Goal: Task Accomplishment & Management: Complete application form

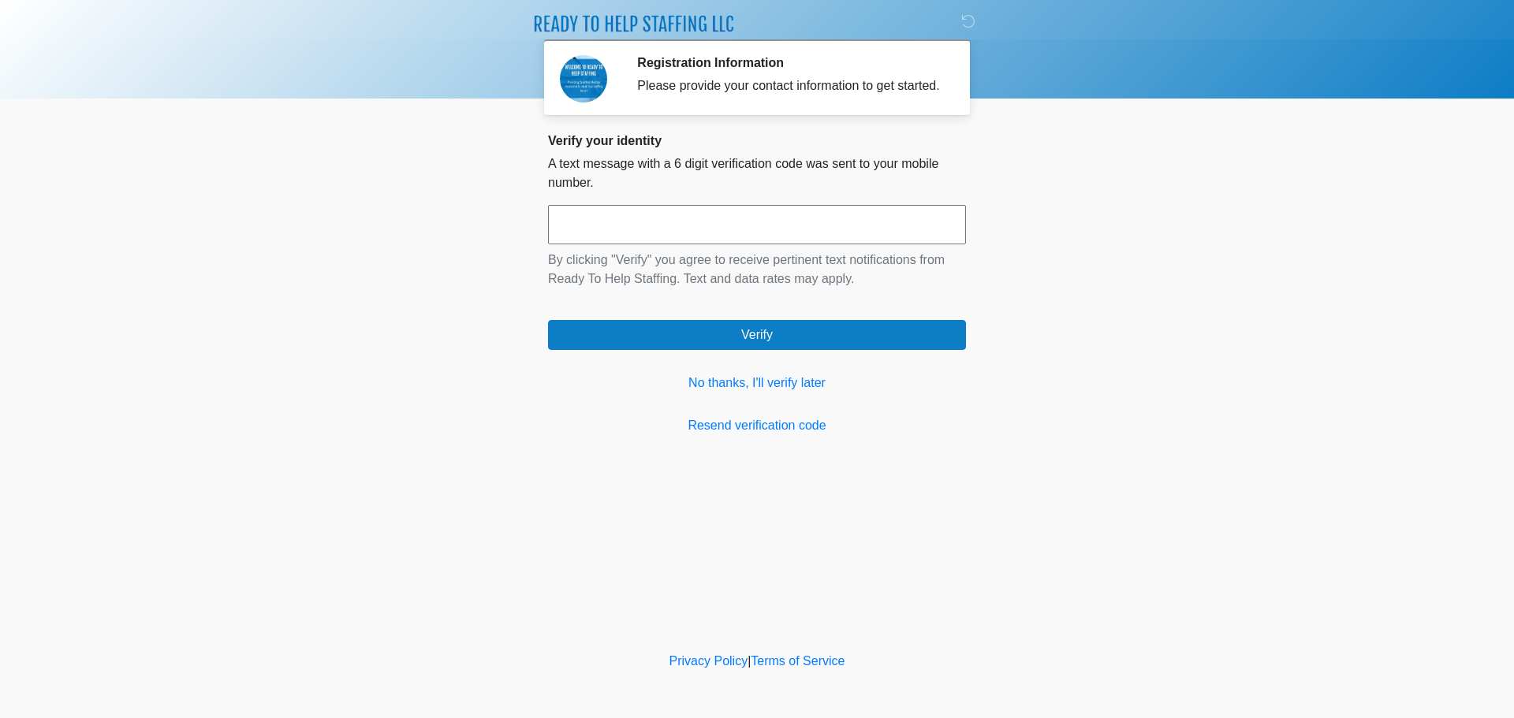
click at [650, 228] on input "text" at bounding box center [757, 224] width 418 height 39
click at [743, 226] on input "text" at bounding box center [757, 224] width 418 height 39
click at [776, 385] on link "No thanks, I'll verify later" at bounding box center [757, 383] width 418 height 19
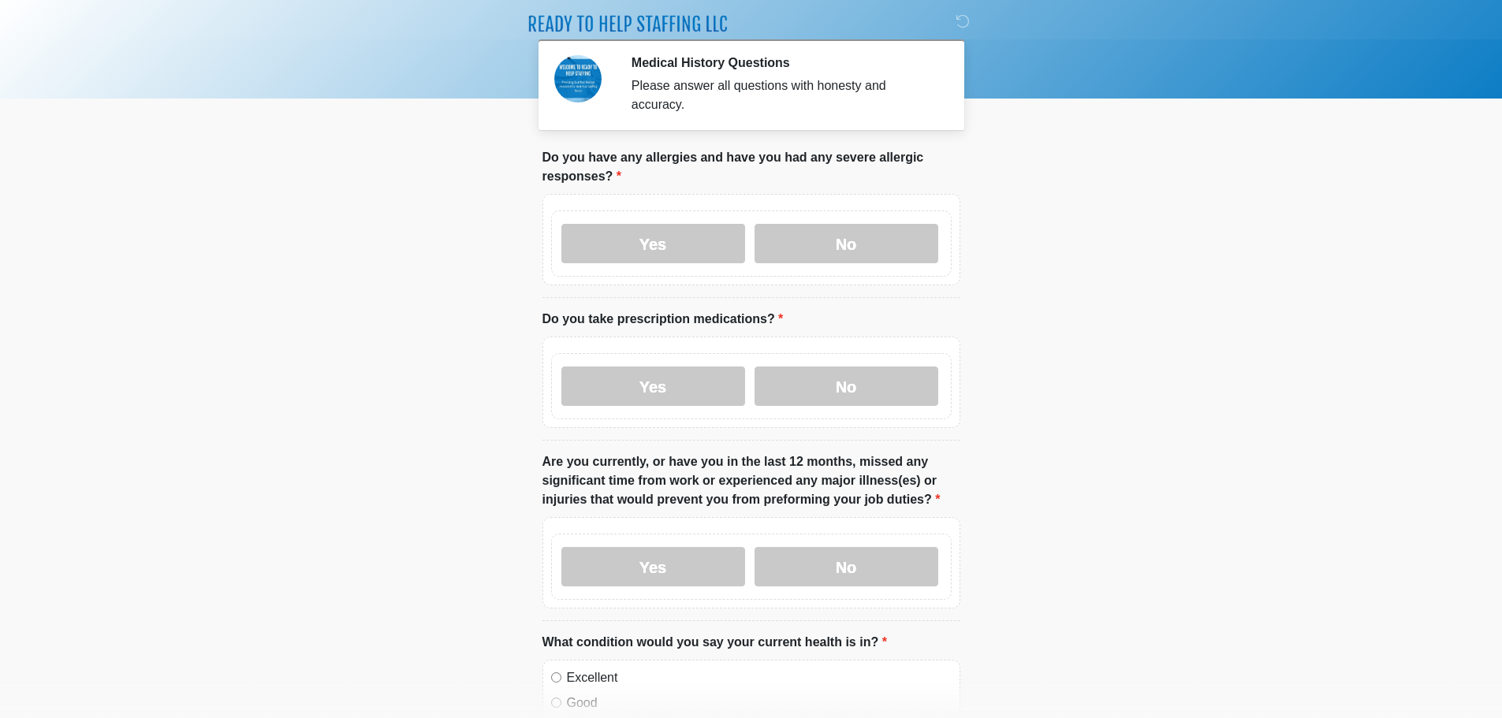
drag, startPoint x: 1033, startPoint y: 404, endPoint x: 1073, endPoint y: 376, distance: 48.1
click at [1034, 403] on body "‎ ‎ ‎ Medical History Questions Please answer all questions with honesty and ac…" at bounding box center [751, 359] width 1502 height 718
click at [672, 232] on label "Yes" at bounding box center [653, 243] width 184 height 39
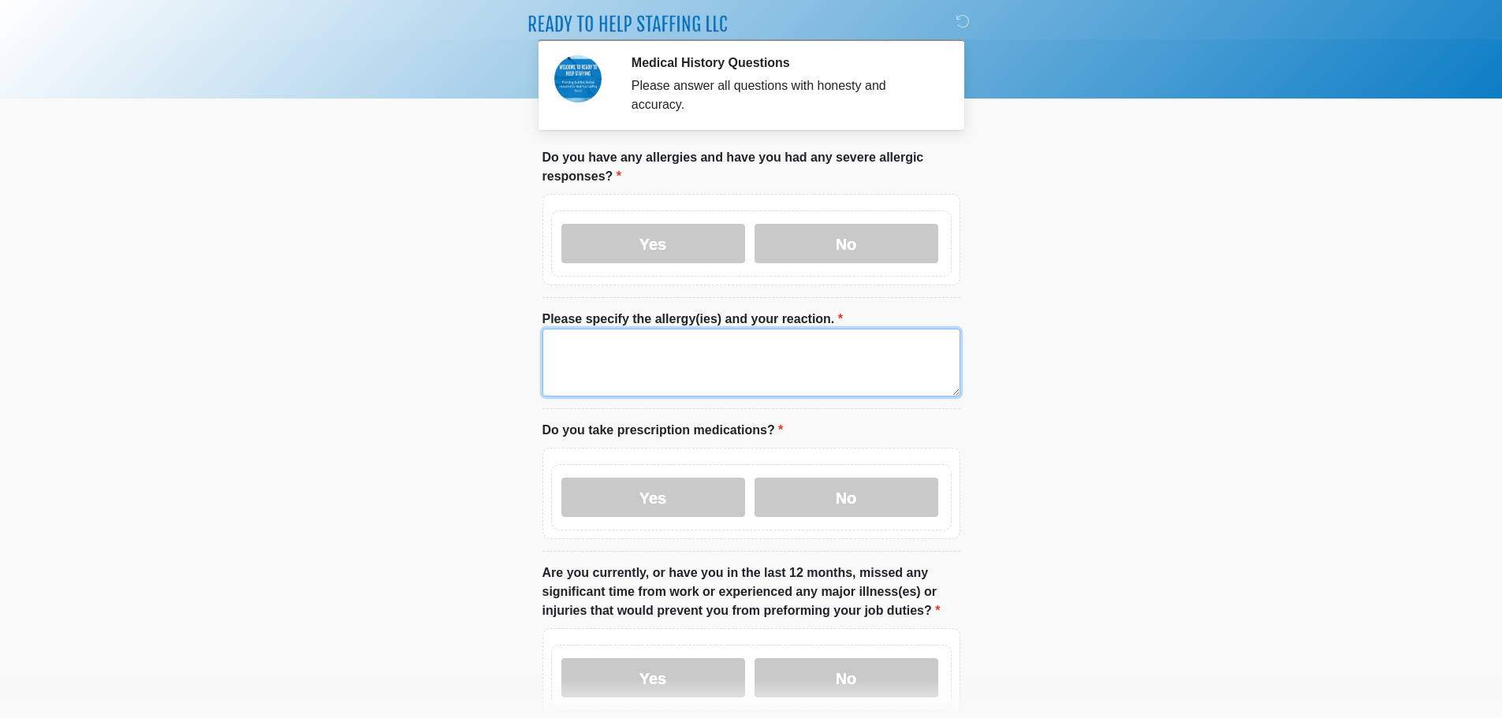
drag, startPoint x: 663, startPoint y: 366, endPoint x: 671, endPoint y: 362, distance: 8.8
click at [662, 366] on textarea "Please specify the allergy(ies) and your reaction." at bounding box center [751, 363] width 418 height 68
click at [683, 349] on textarea "Please specify the allergy(ies) and your reaction." at bounding box center [751, 363] width 418 height 68
click at [681, 352] on textarea "Please specify the allergy(ies) and your reaction." at bounding box center [751, 363] width 418 height 68
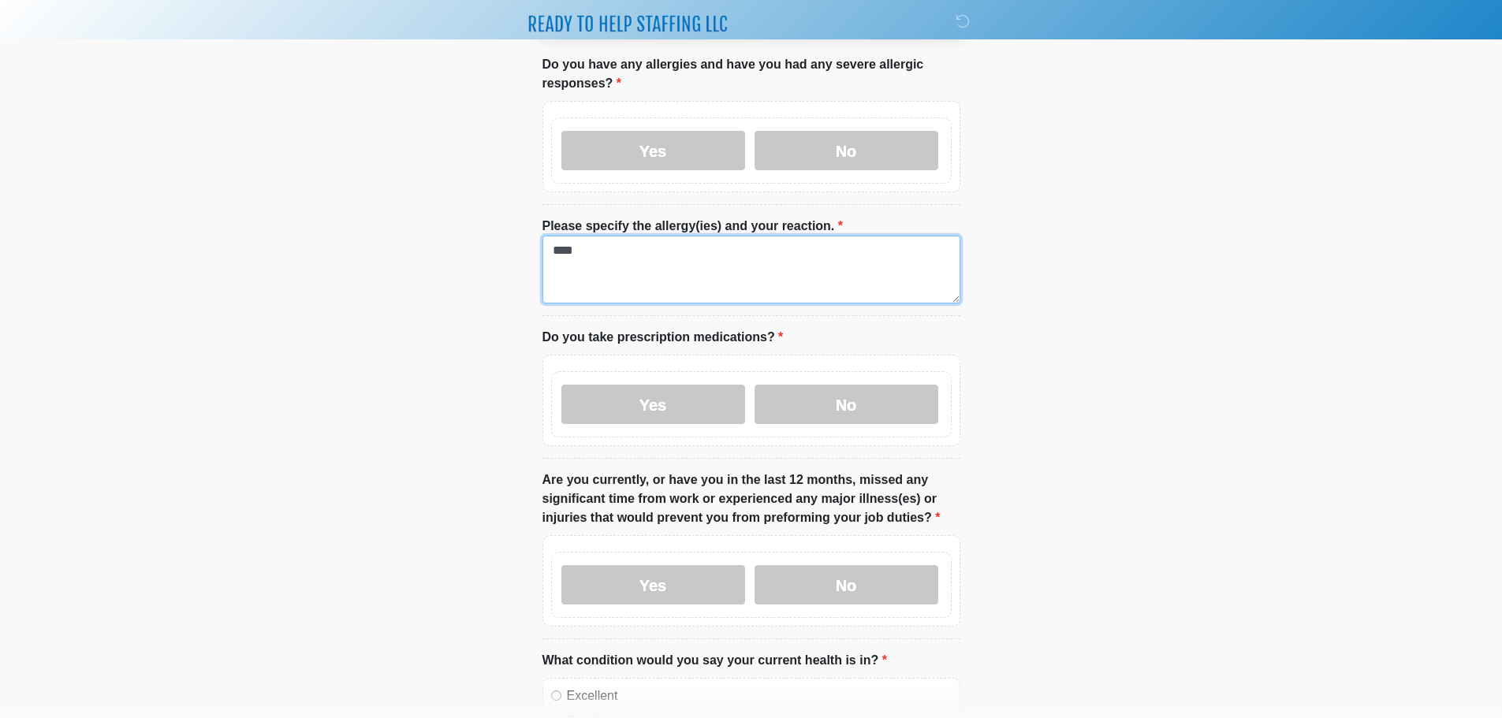
scroll to position [236, 0]
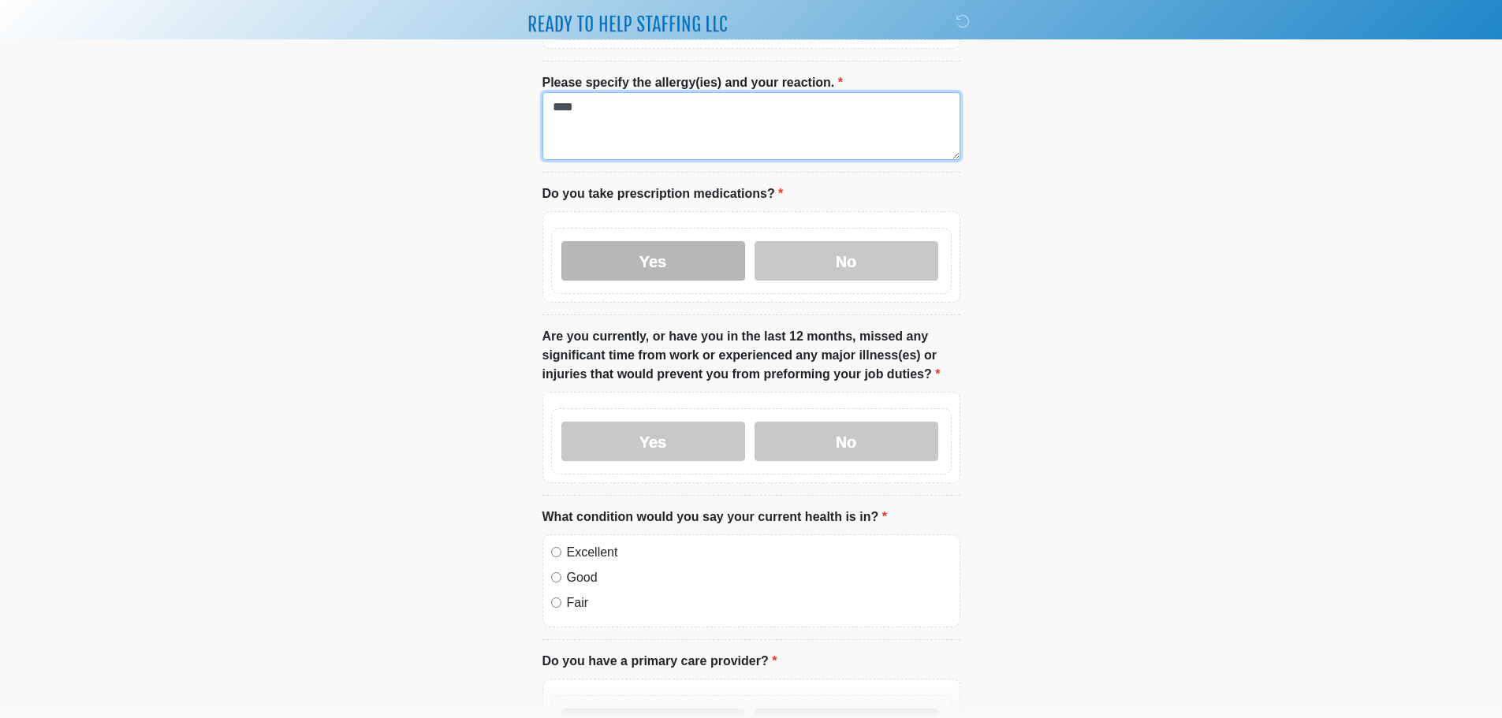
type textarea "****"
click at [660, 261] on label "Yes" at bounding box center [653, 260] width 184 height 39
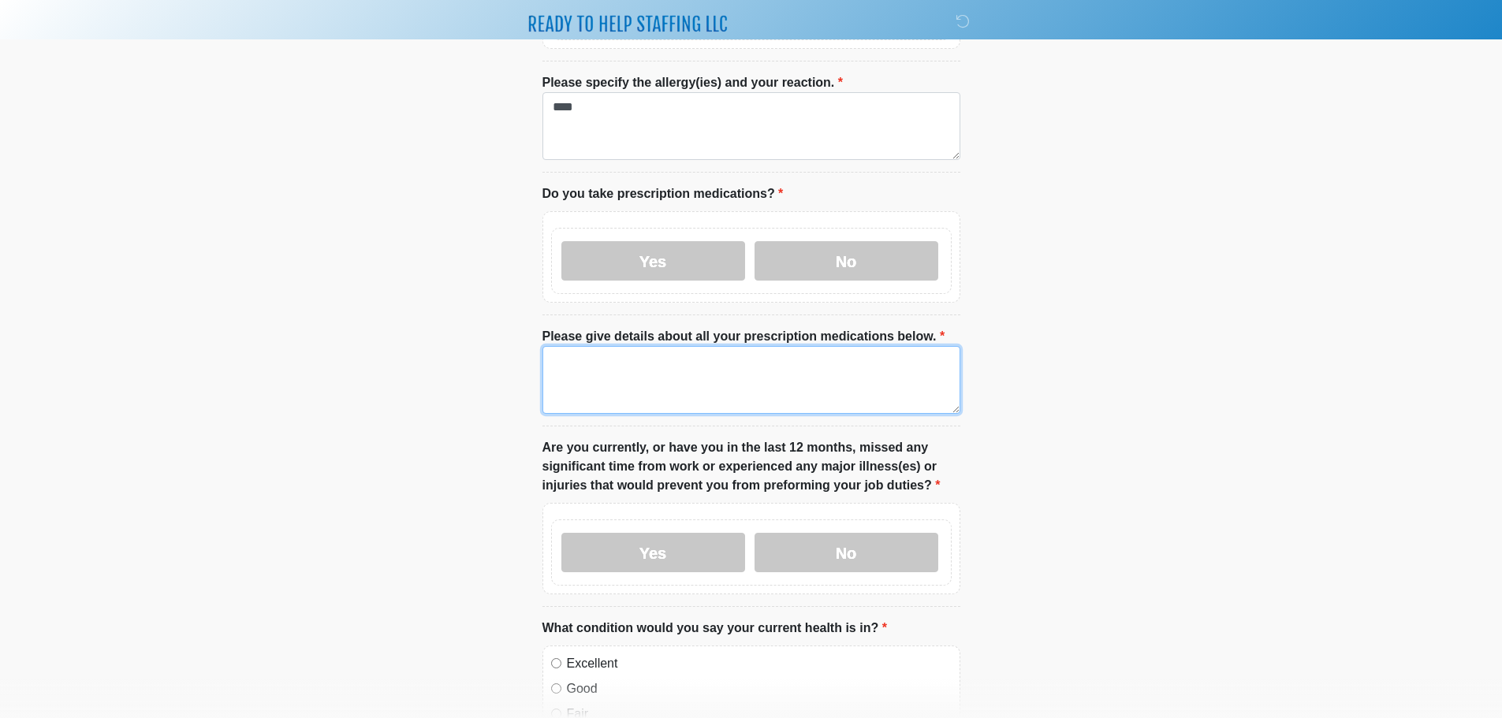
click at [641, 346] on textarea "Please give details about all your prescription medications below." at bounding box center [751, 380] width 418 height 68
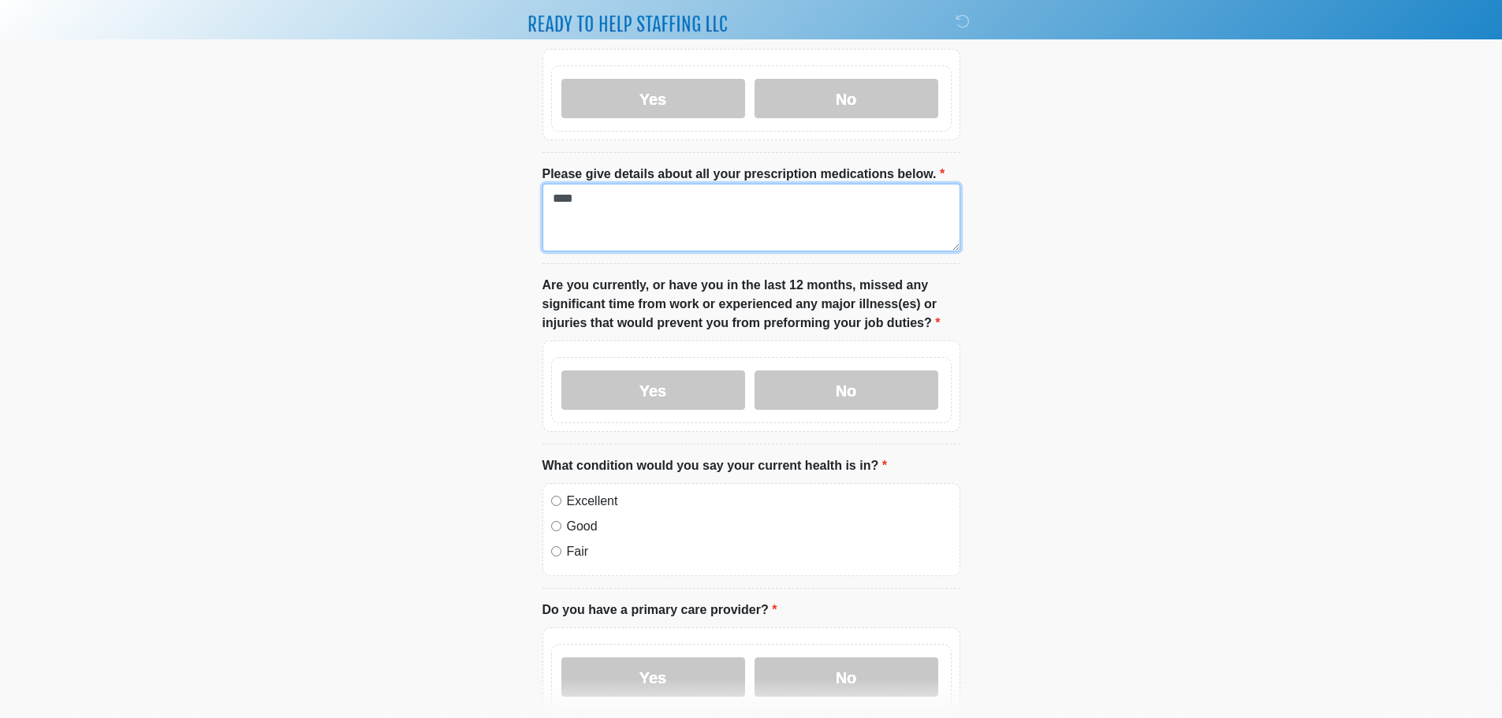
scroll to position [473, 0]
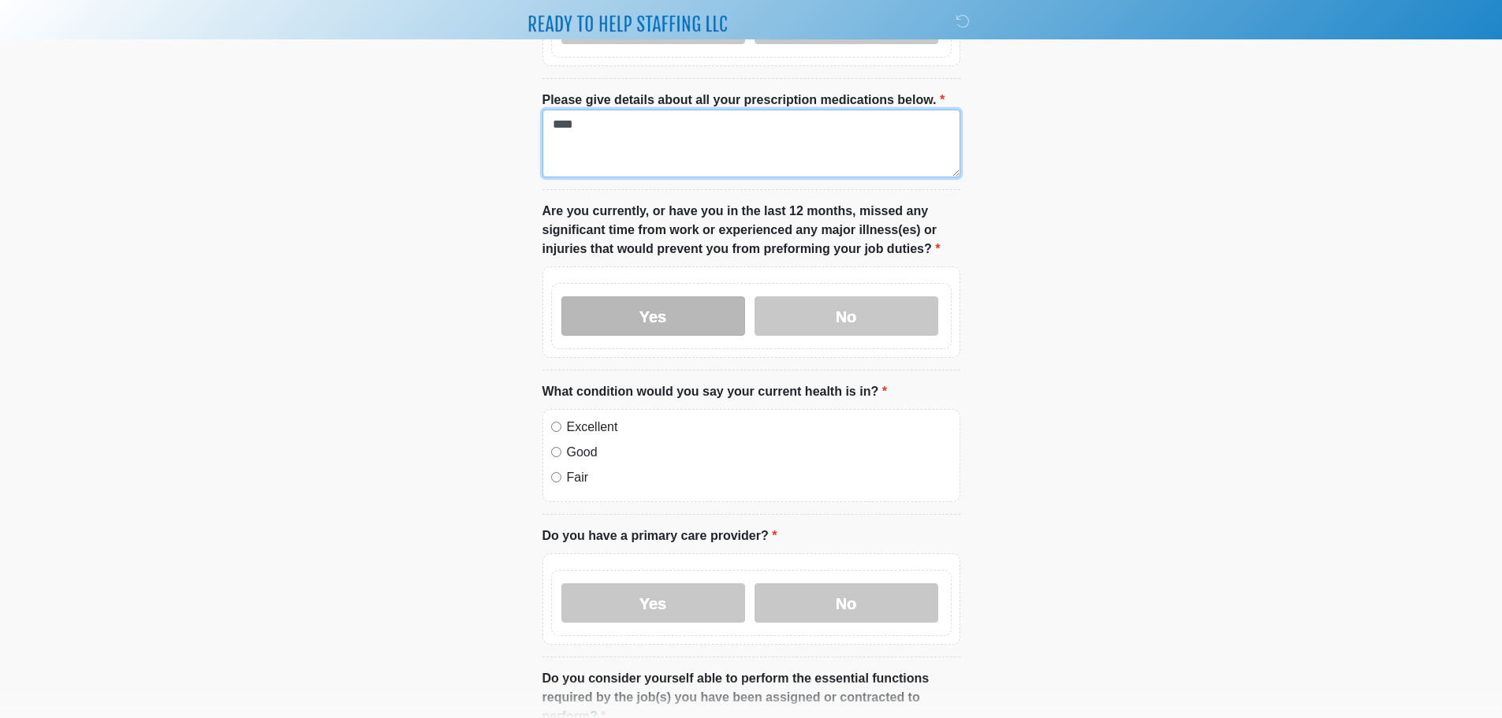
type textarea "****"
click at [684, 305] on label "Yes" at bounding box center [653, 315] width 184 height 39
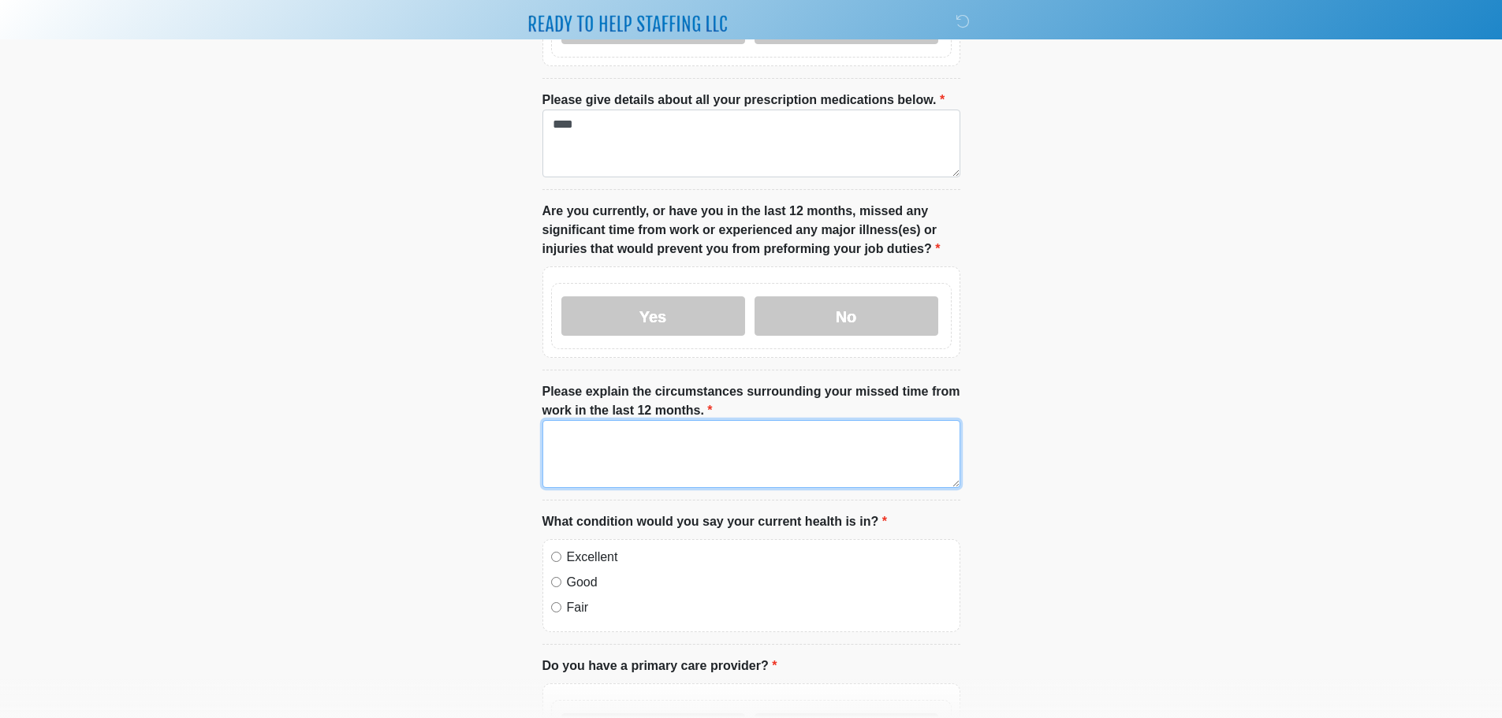
click at [745, 460] on textarea "Please explain the circumstances surrounding your missed time from work in the …" at bounding box center [751, 454] width 418 height 68
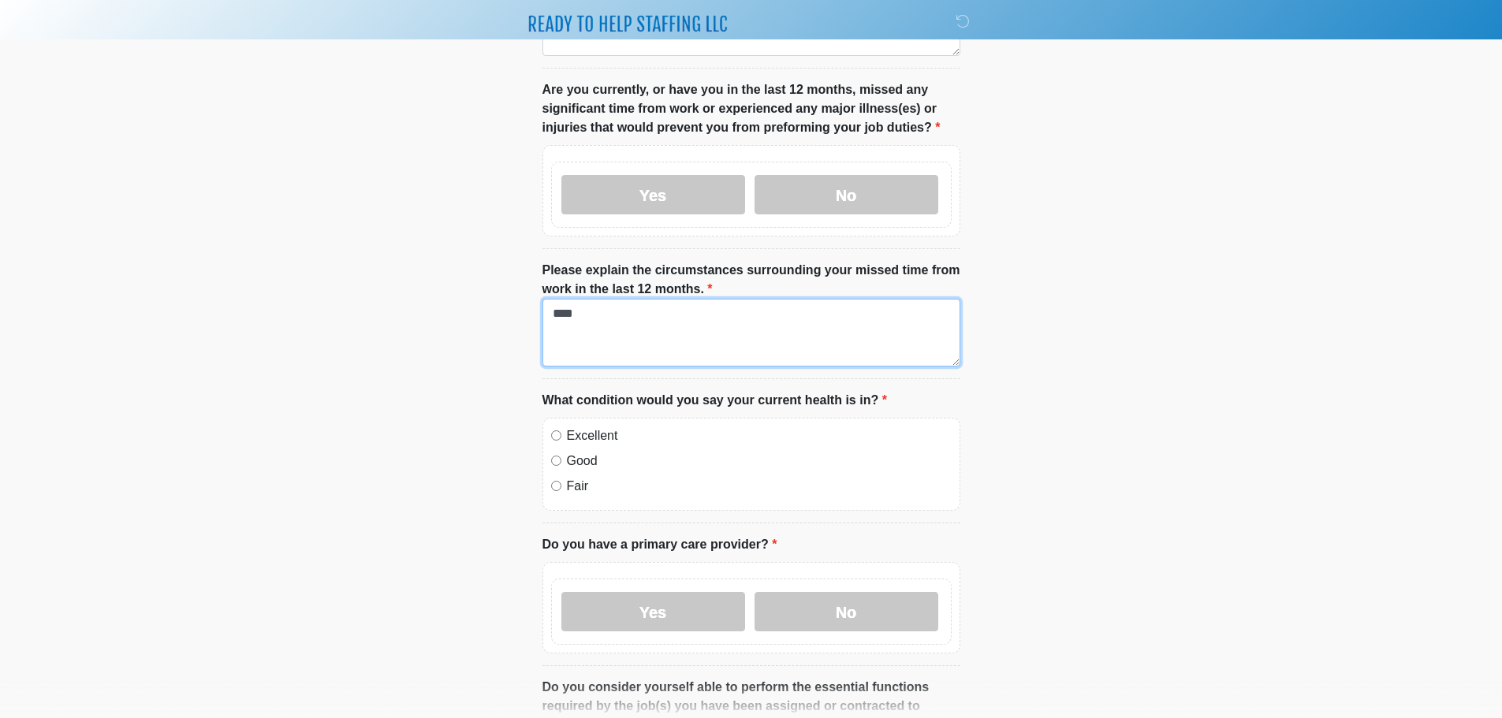
scroll to position [631, 0]
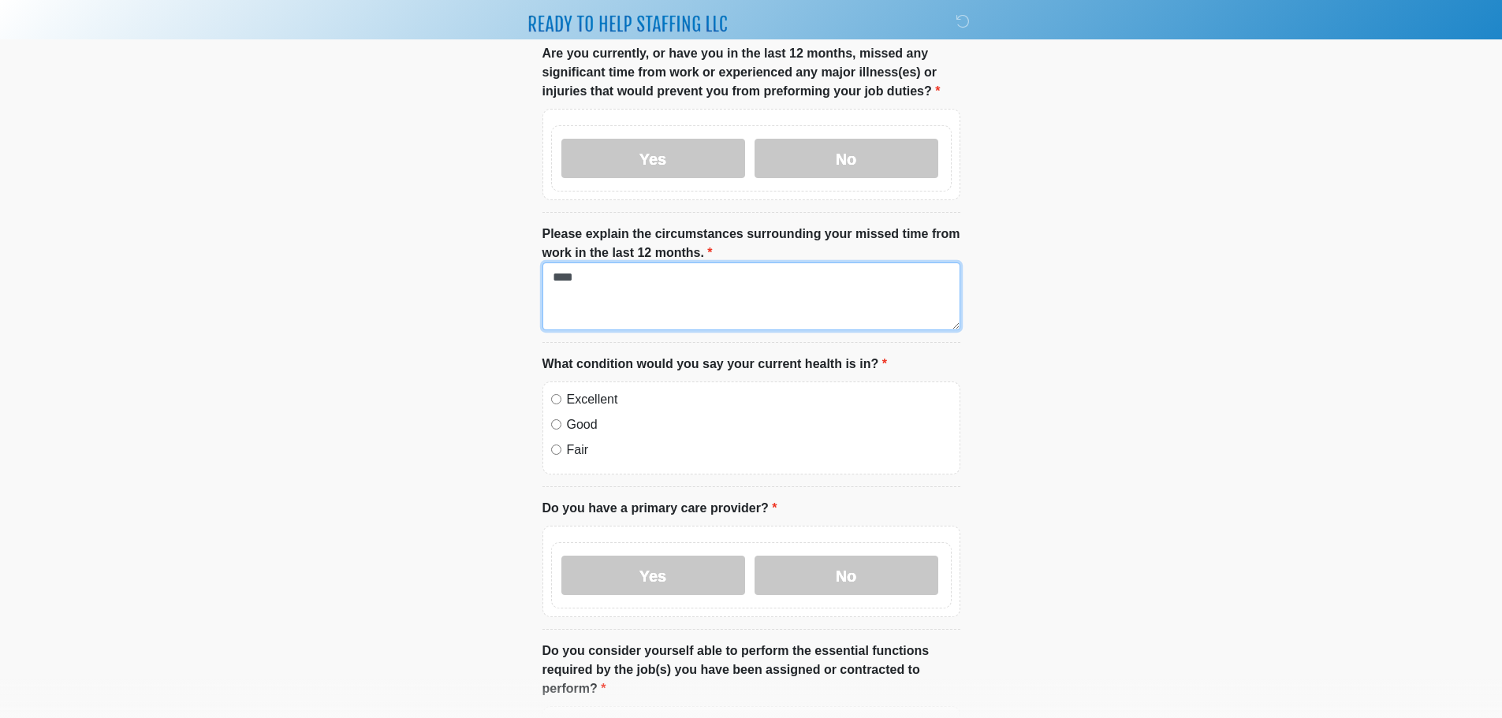
type textarea "****"
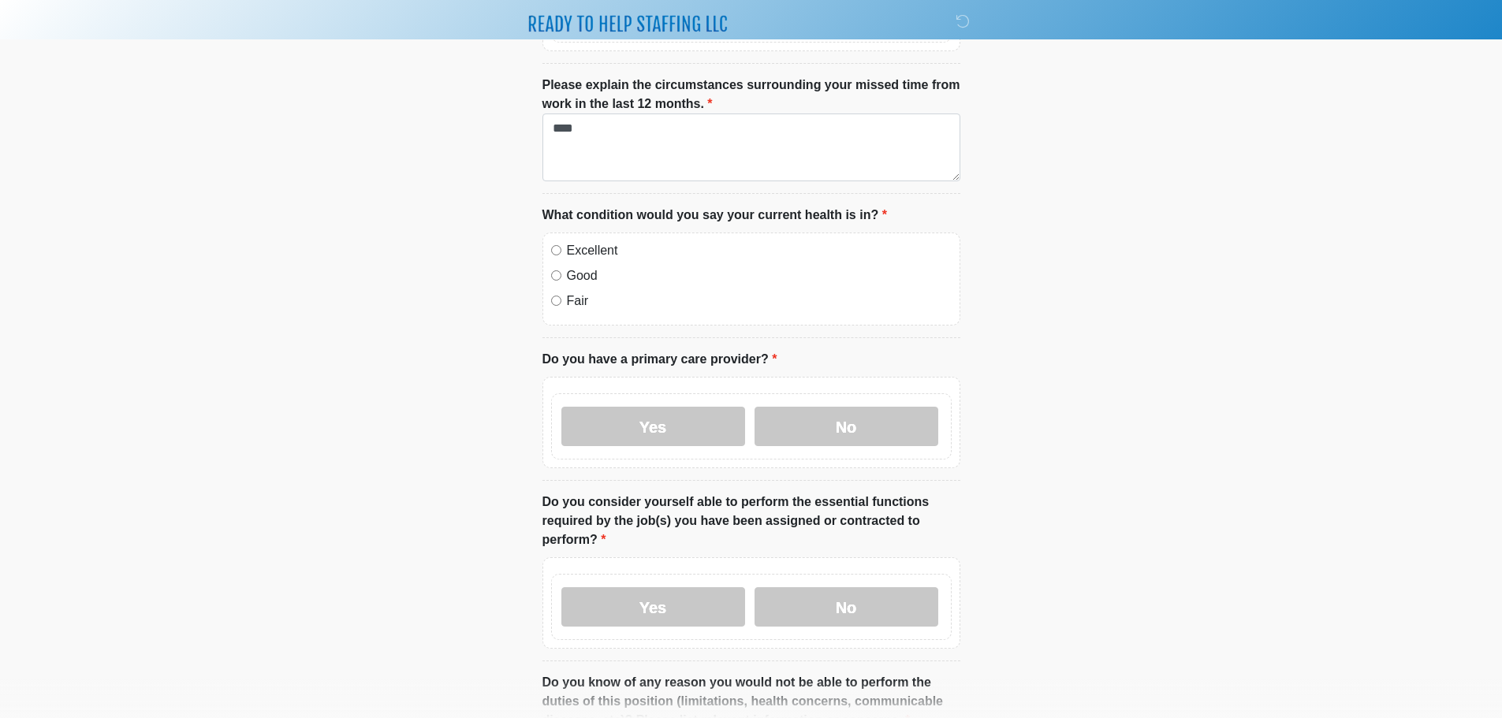
scroll to position [788, 0]
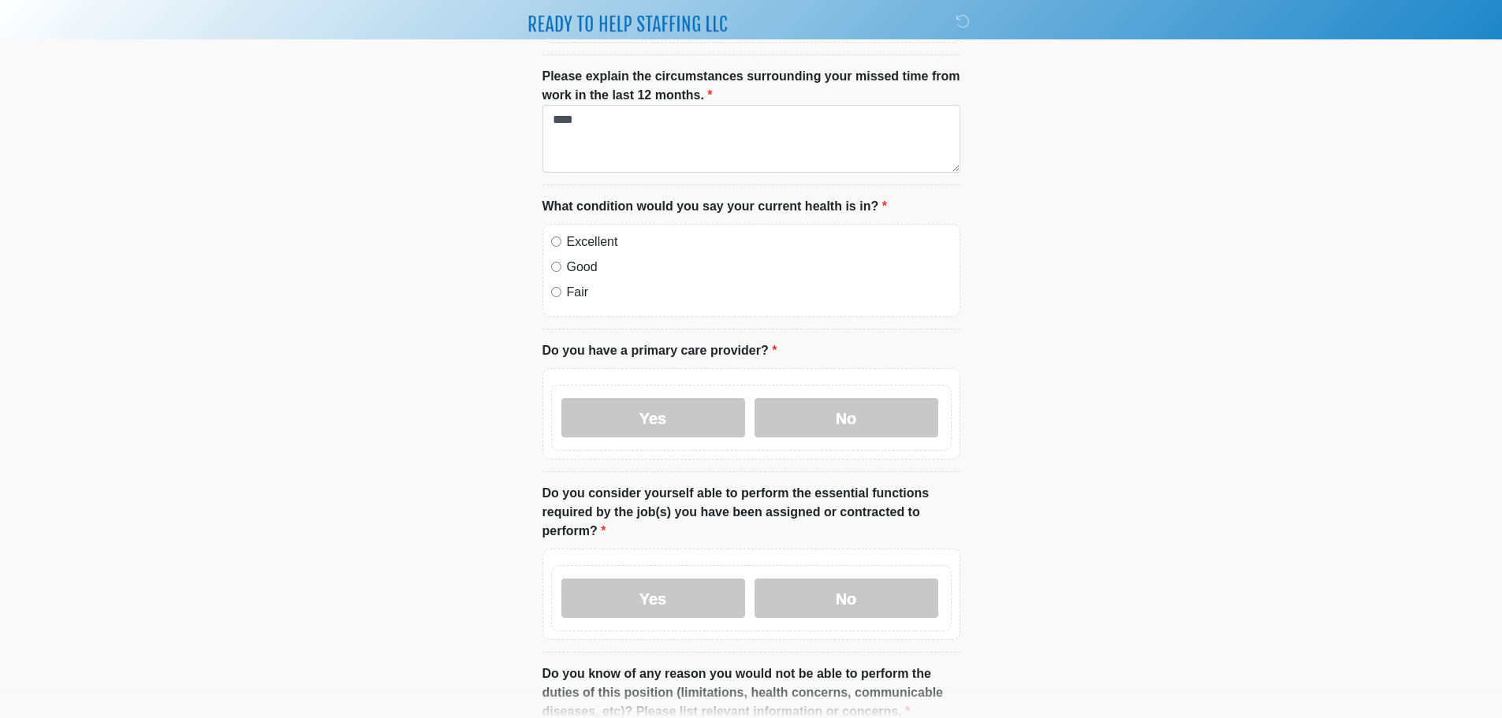
click at [655, 410] on label "Yes" at bounding box center [653, 417] width 184 height 39
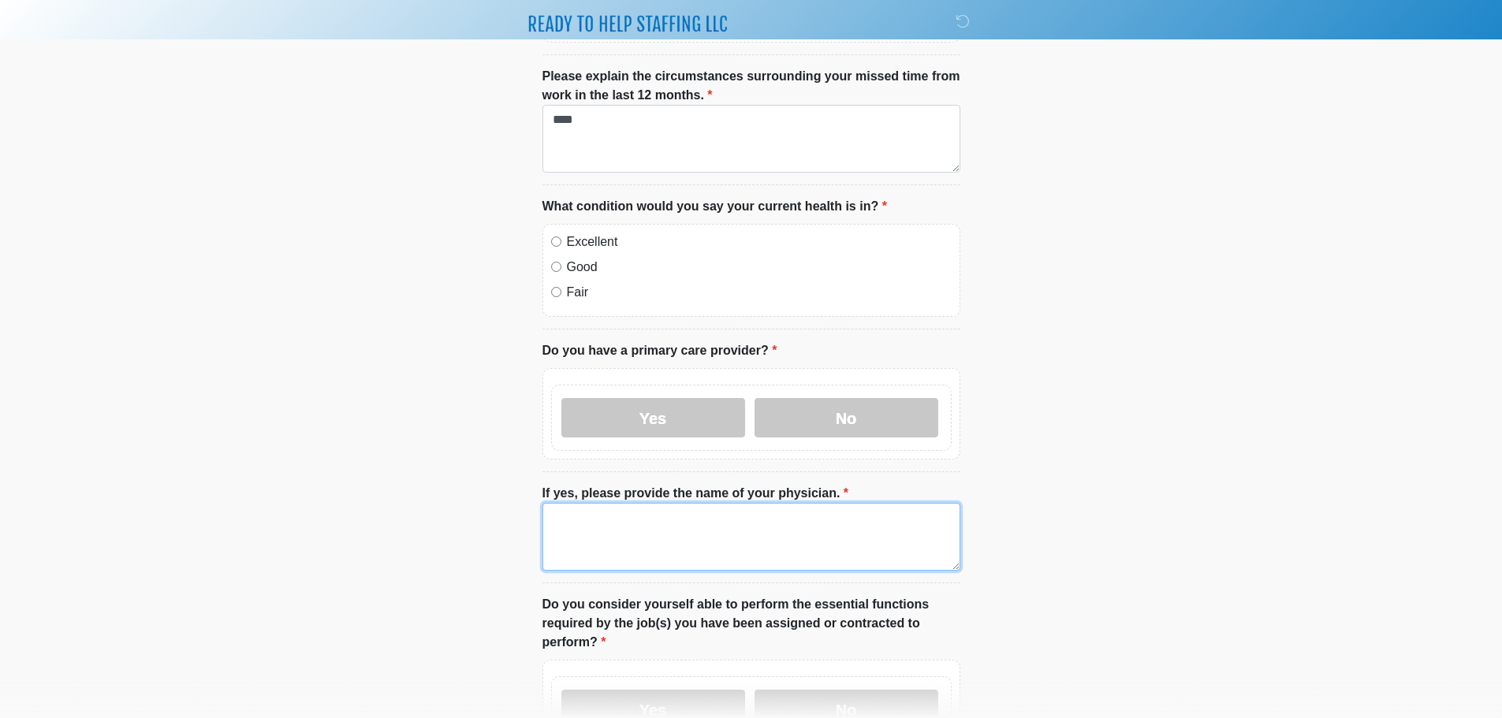
click at [624, 521] on textarea "If yes, please provide the name of your physician." at bounding box center [751, 537] width 418 height 68
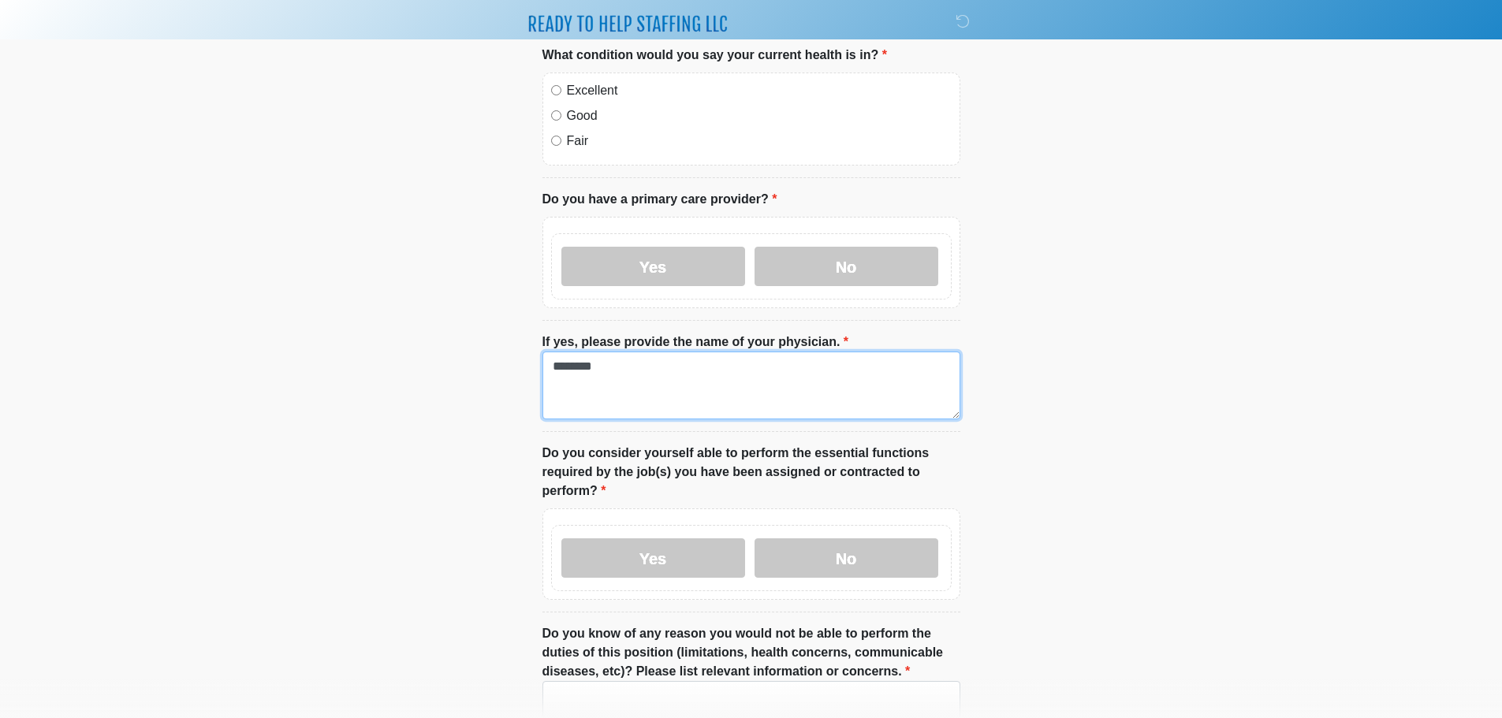
scroll to position [1028, 0]
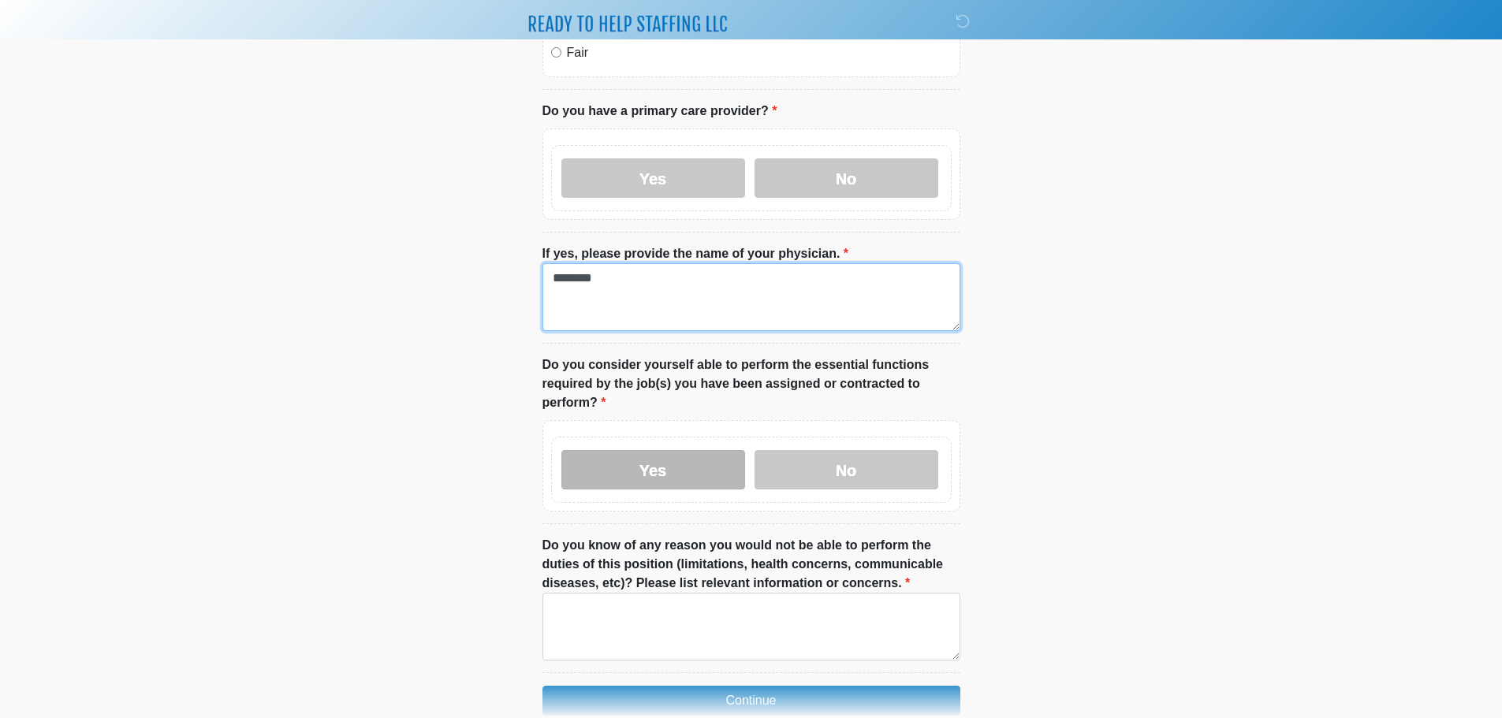
type textarea "********"
click at [698, 460] on label "Yes" at bounding box center [653, 469] width 184 height 39
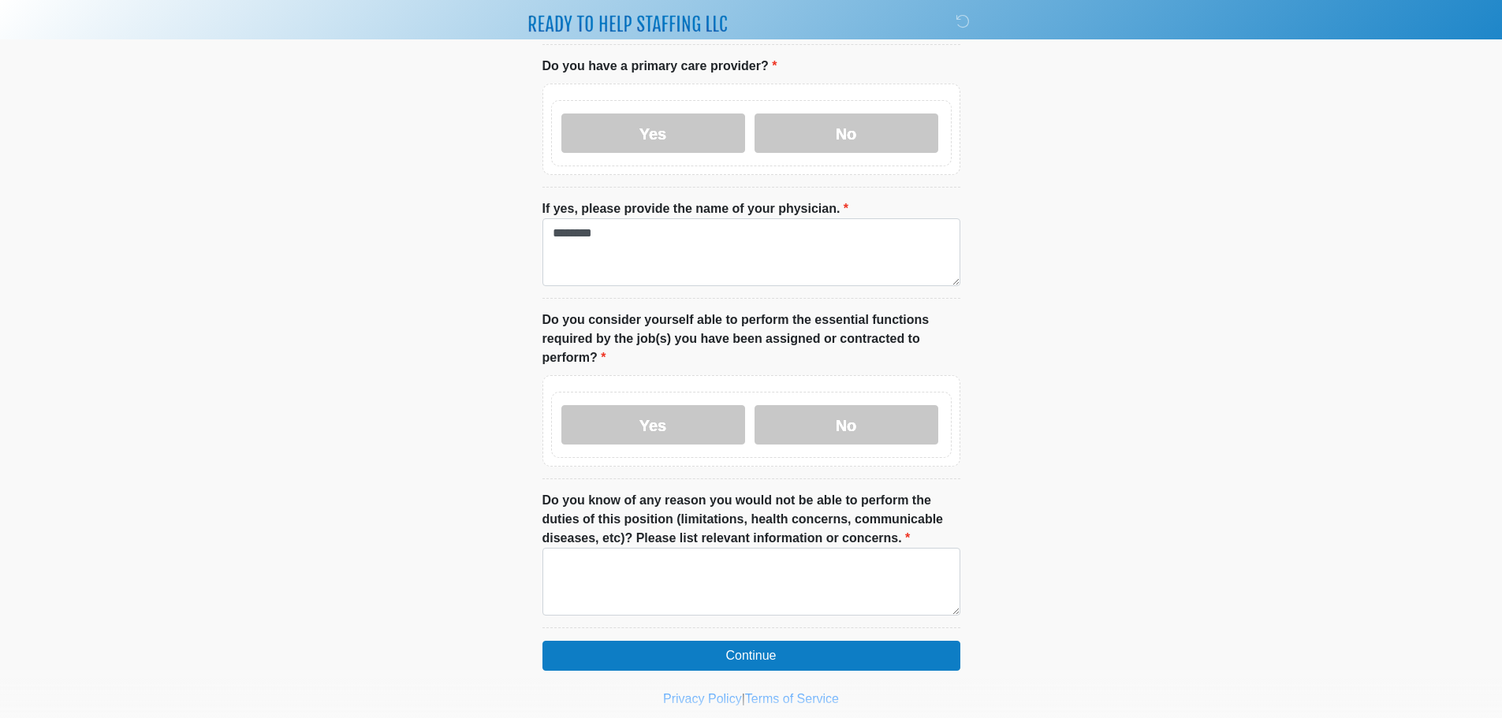
scroll to position [1096, 0]
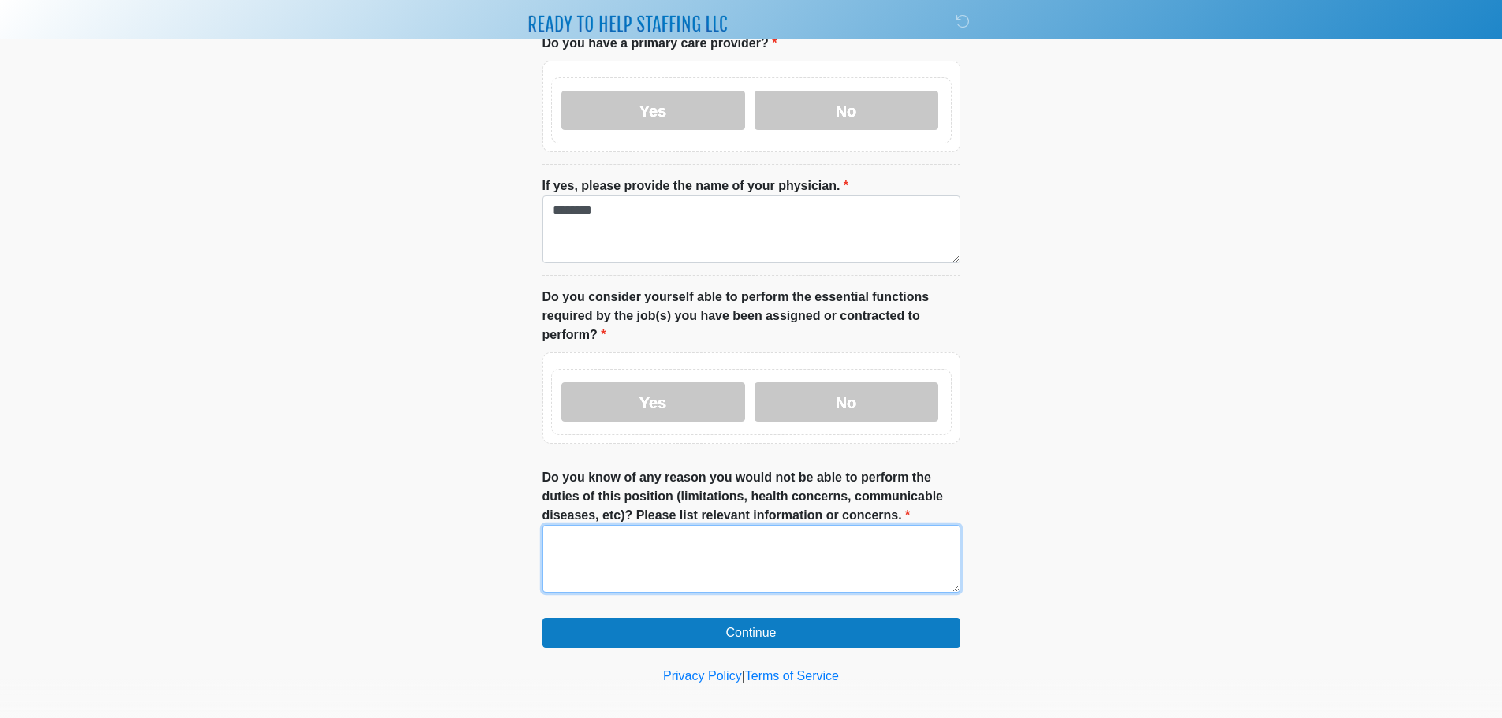
click at [713, 553] on textarea "Do you know of any reason you would not be able to perform the duties of this p…" at bounding box center [751, 559] width 418 height 68
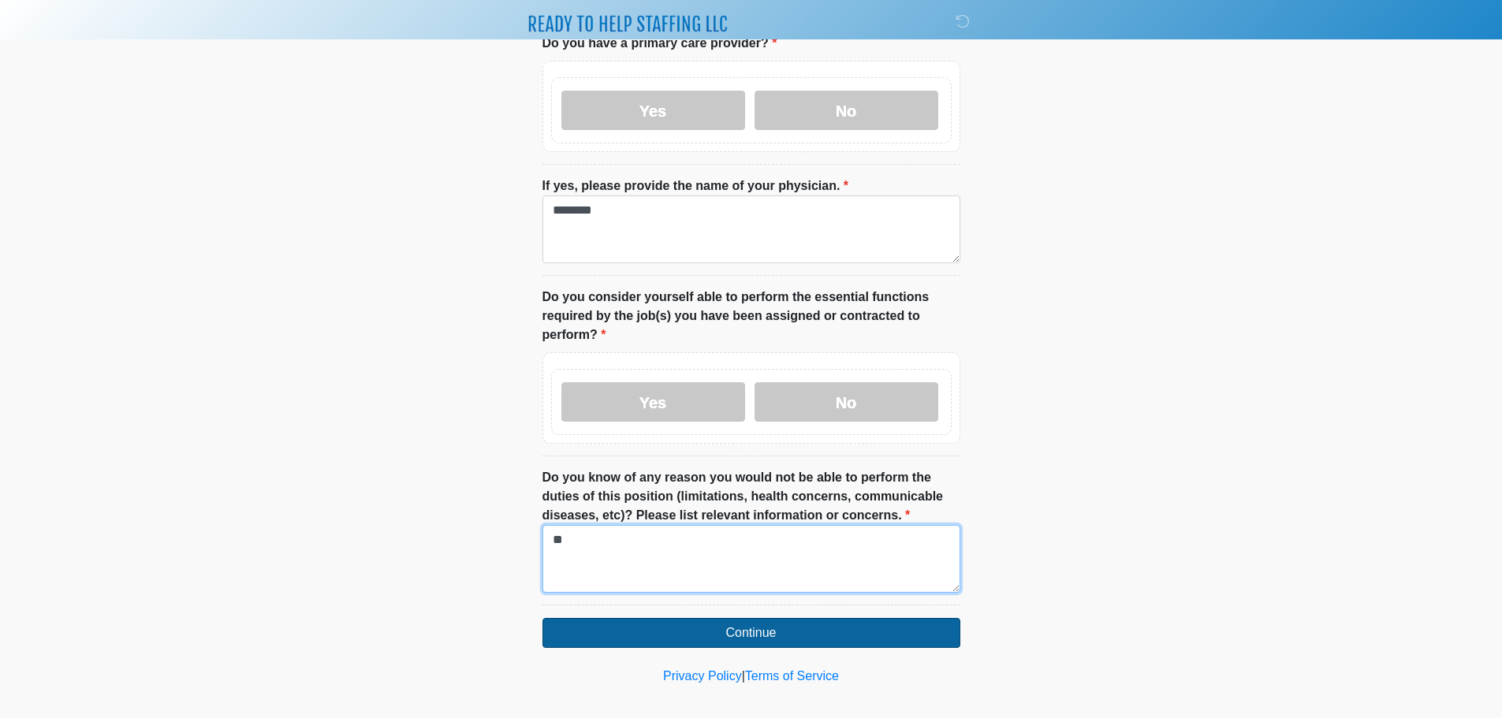
type textarea "**"
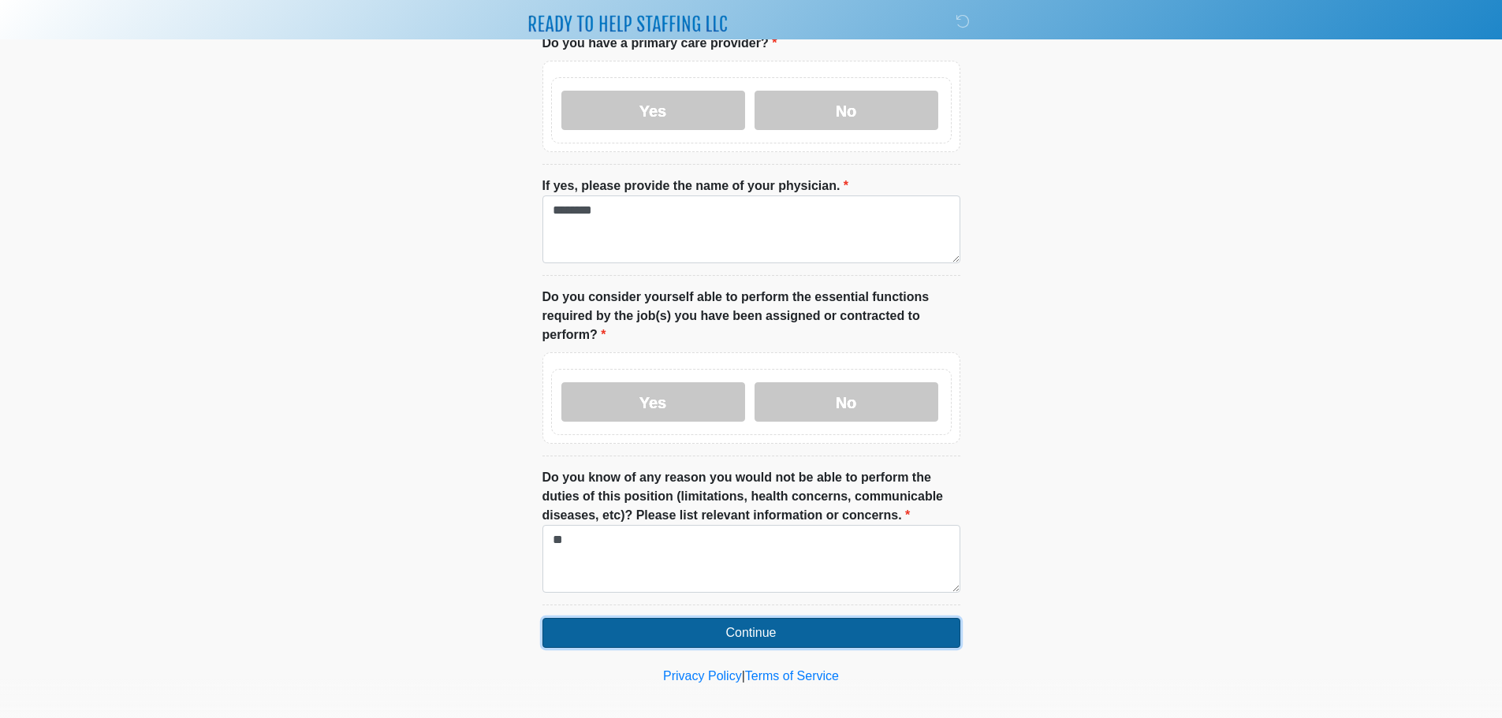
click at [806, 618] on button "Continue" at bounding box center [751, 633] width 418 height 30
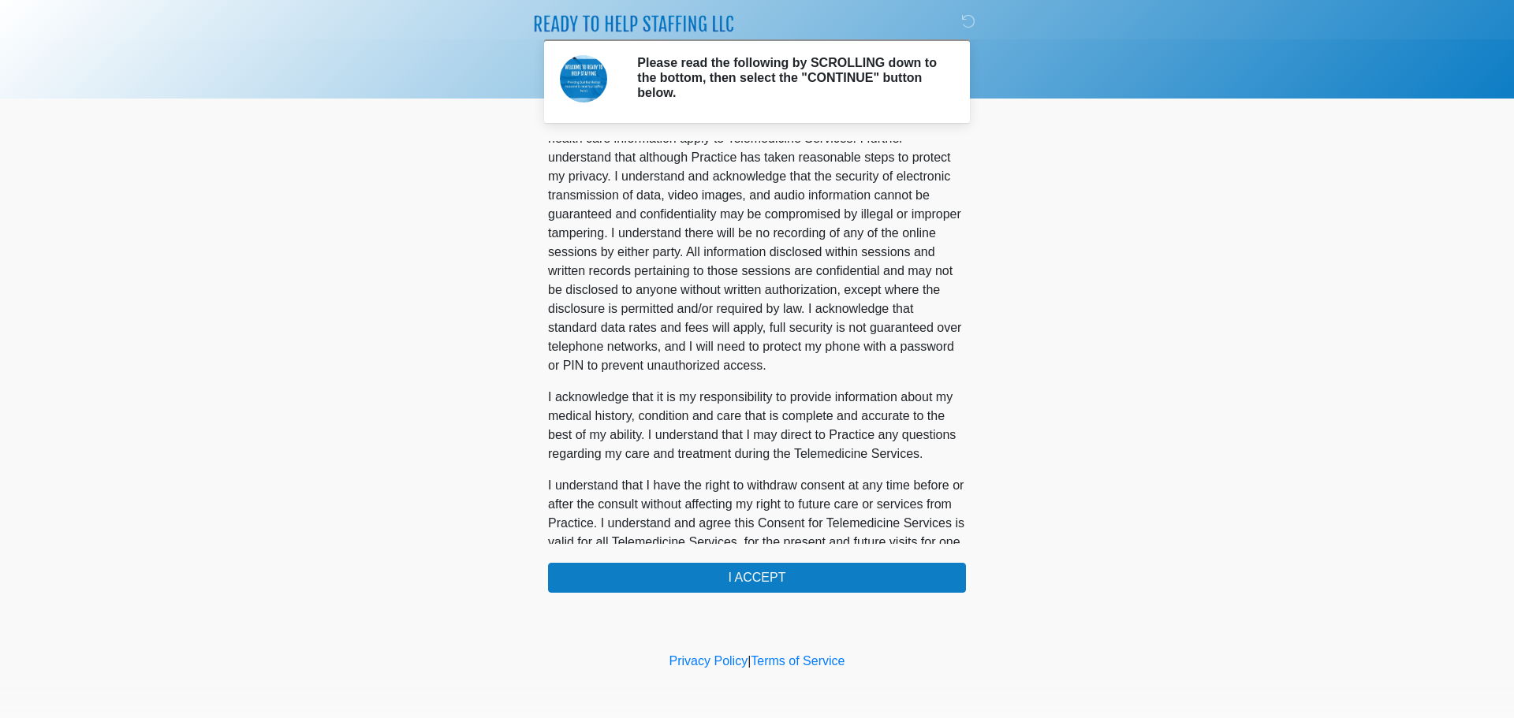
scroll to position [710, 0]
click at [792, 583] on button "I ACCEPT" at bounding box center [757, 578] width 418 height 30
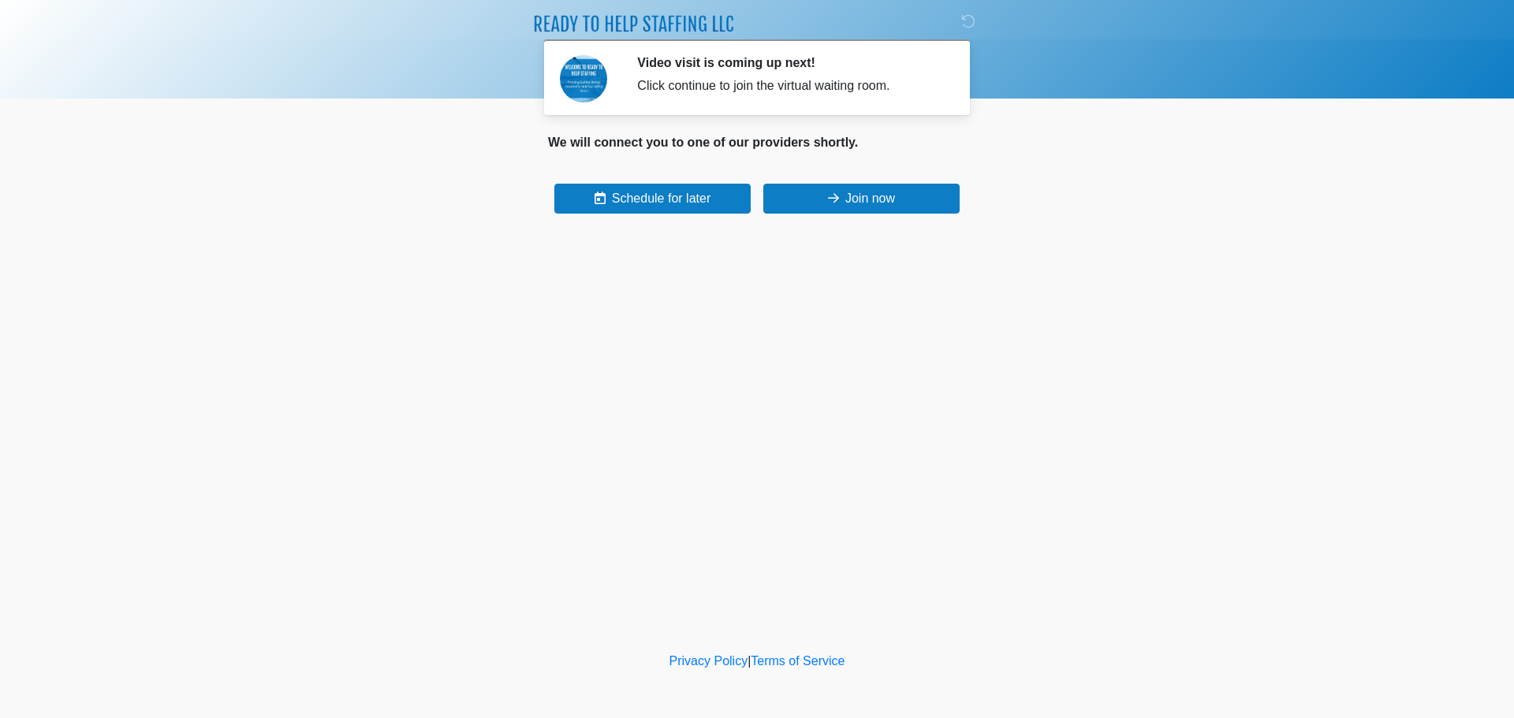
drag, startPoint x: 1162, startPoint y: 293, endPoint x: 1149, endPoint y: 302, distance: 15.3
click at [1151, 300] on body "‎ ‎ ‎ Video visit is coming up next! Click continue to join the virtual waiting…" at bounding box center [757, 359] width 1514 height 718
click at [859, 203] on button "Join now" at bounding box center [861, 199] width 196 height 30
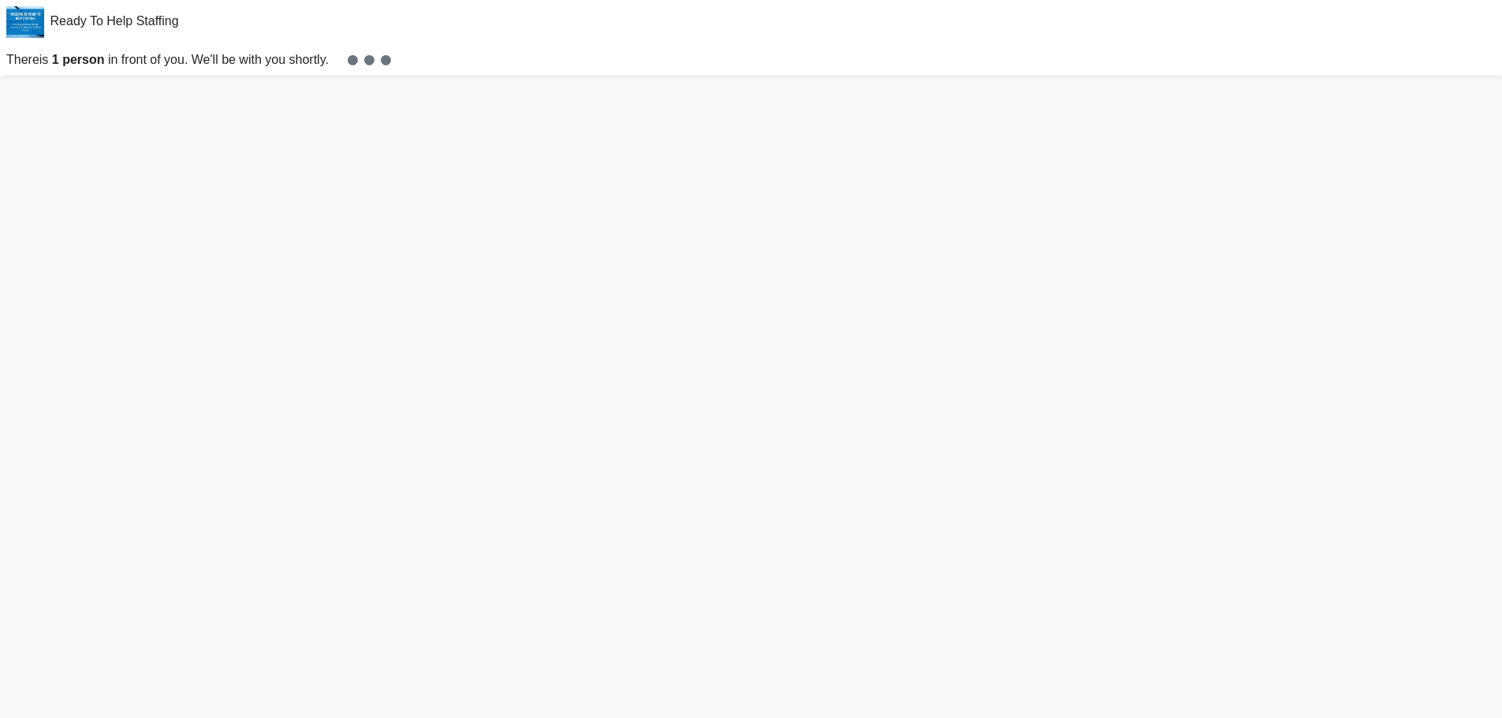
click at [58, 58] on strong "1 person" at bounding box center [78, 59] width 53 height 13
click at [57, 58] on strong "1 person" at bounding box center [78, 59] width 53 height 13
click at [120, 56] on p "There is 1 person in front of you. We'll be with you shortly." at bounding box center [751, 60] width 1502 height 32
